Goal: Transaction & Acquisition: Purchase product/service

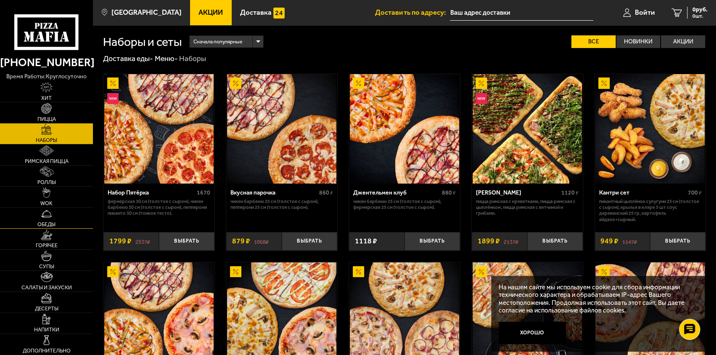
click at [51, 218] on link "Обеды" at bounding box center [46, 217] width 93 height 21
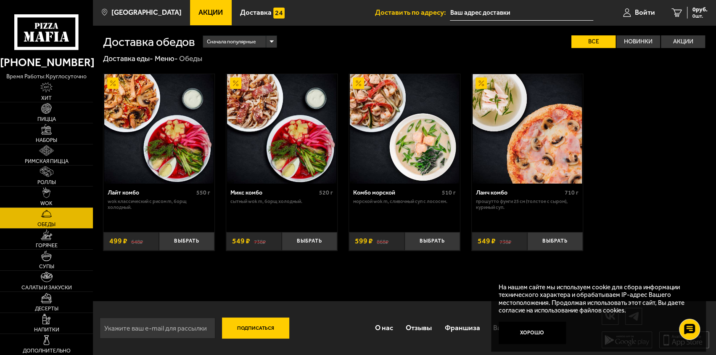
scroll to position [0, 0]
click at [57, 244] on span "Горячее" at bounding box center [47, 245] width 22 height 5
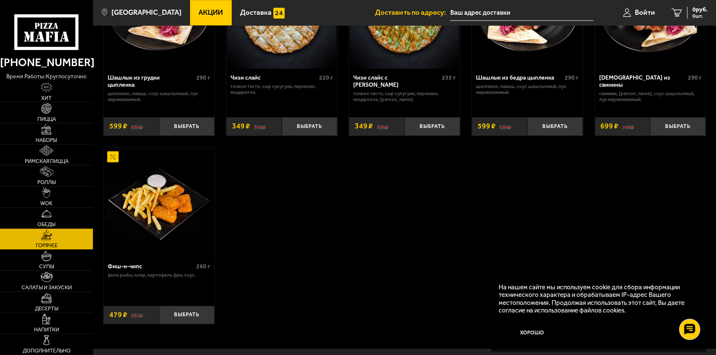
scroll to position [587, 0]
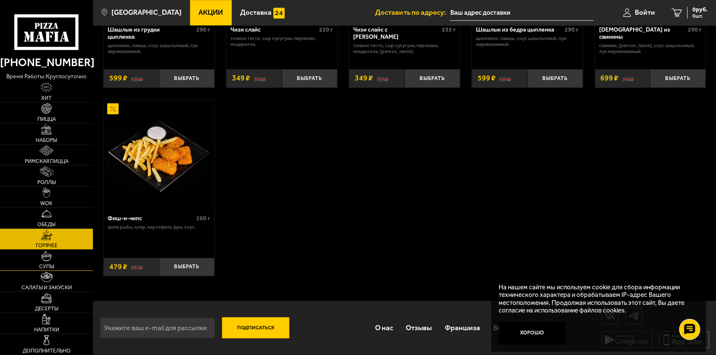
click at [54, 264] on link "Супы" at bounding box center [46, 259] width 93 height 21
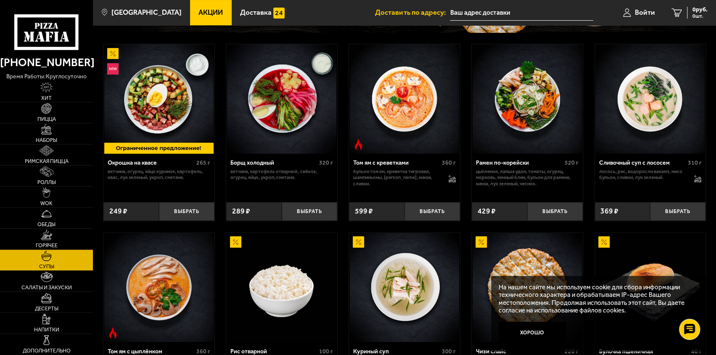
scroll to position [102, 0]
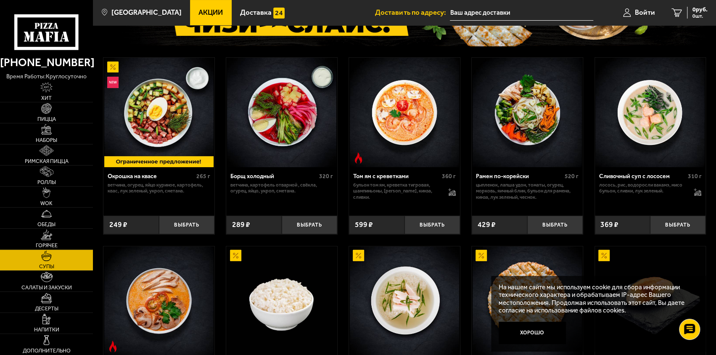
drag, startPoint x: 544, startPoint y: 236, endPoint x: 391, endPoint y: 367, distance: 201.1
drag, startPoint x: 391, startPoint y: 367, endPoint x: 660, endPoint y: 49, distance: 415.8
click at [660, 49] on div "Окрошка на квасе 265 г ветчина, огурец, яйцо куриное, картофель, квас, лук зеле…" at bounding box center [404, 207] width 623 height 493
click at [674, 50] on div "Окрошка на квасе 265 г ветчина, огурец, яйцо куриное, картофель, квас, лук зеле…" at bounding box center [404, 207] width 623 height 493
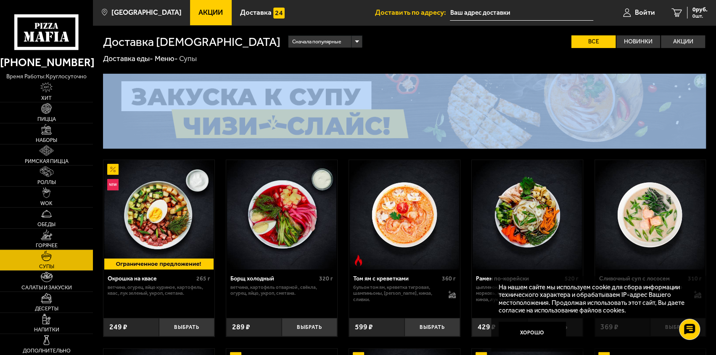
click at [607, 63] on div "Доставка супов Сначала популярные Все Новинки Акции Пожелания Острое блюдо ветч…" at bounding box center [404, 298] width 623 height 546
